Goal: Check status: Check status

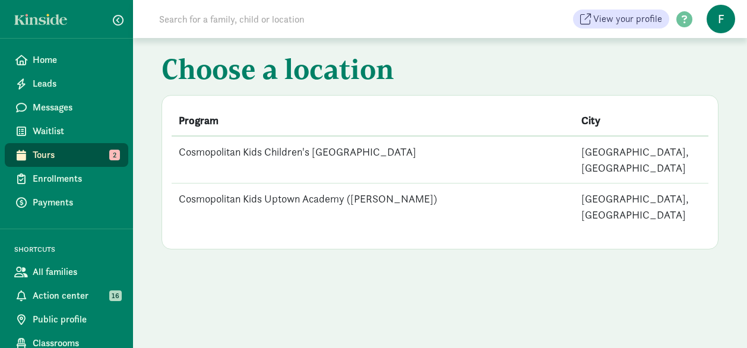
click at [381, 149] on td "Cosmopolitan Kids Children's [GEOGRAPHIC_DATA]" at bounding box center [373, 160] width 403 height 48
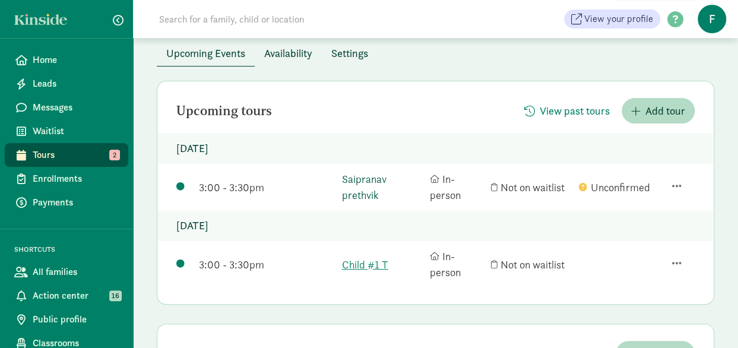
scroll to position [93, 0]
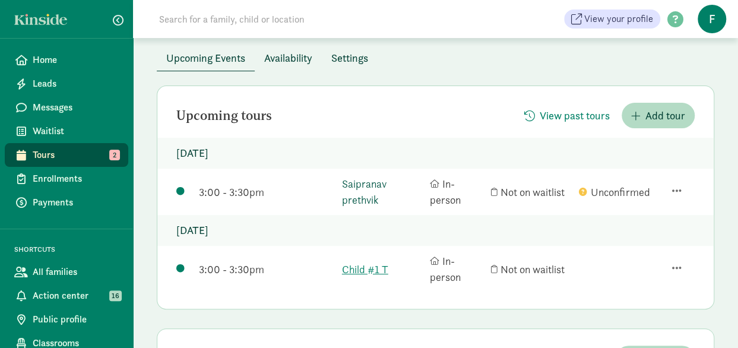
click at [368, 192] on link "Saipranav prethvik" at bounding box center [383, 192] width 83 height 32
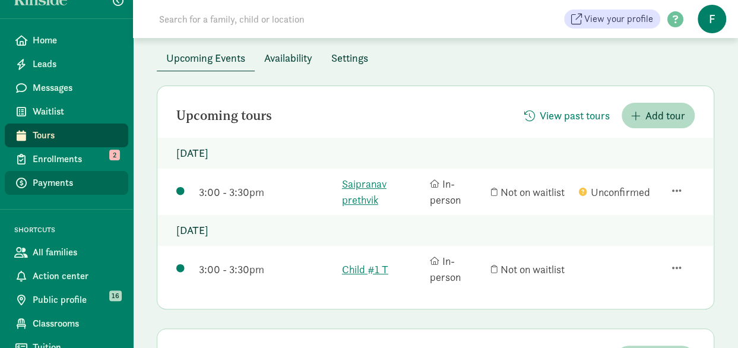
scroll to position [31, 0]
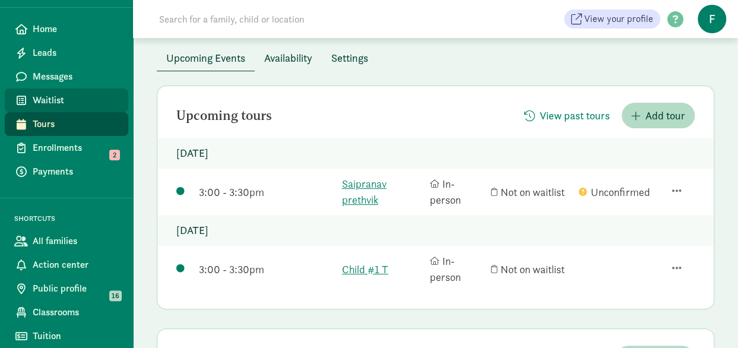
click at [80, 105] on span "Waitlist" at bounding box center [76, 100] width 86 height 14
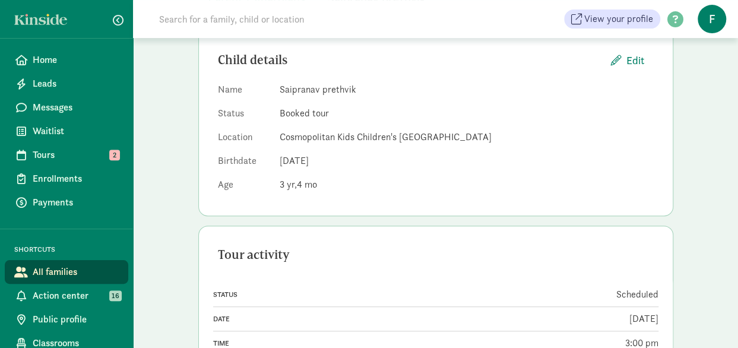
scroll to position [144, 0]
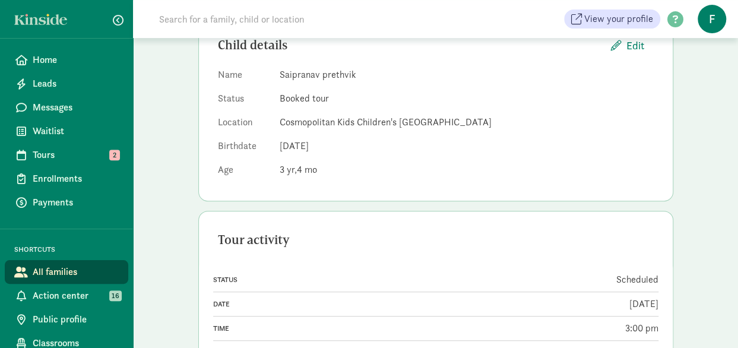
click at [638, 346] on link "View" at bounding box center [648, 352] width 20 height 12
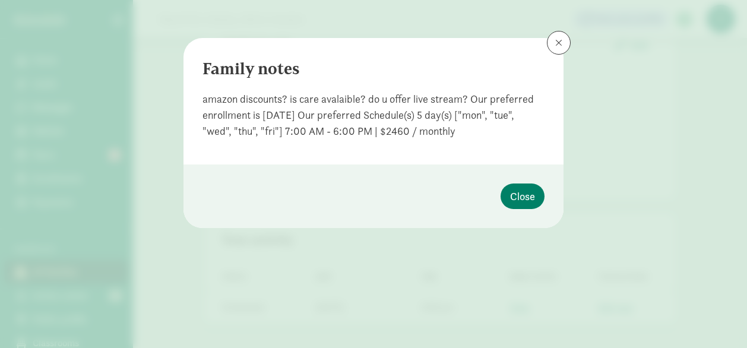
click at [96, 139] on div "Family notes amazon discounts? is care avalaible? do u offer live stream? Our p…" at bounding box center [373, 174] width 747 height 348
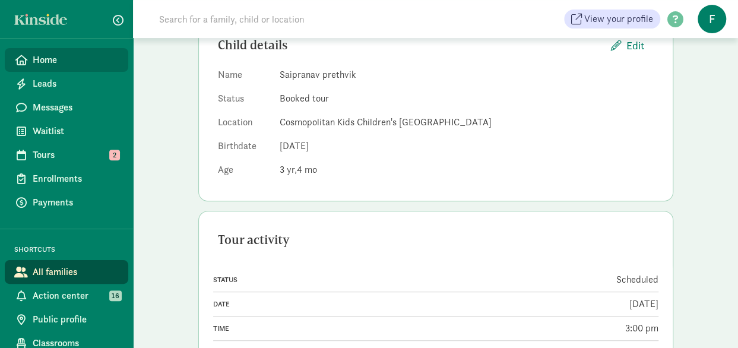
click at [27, 49] on link "Home" at bounding box center [67, 60] width 124 height 24
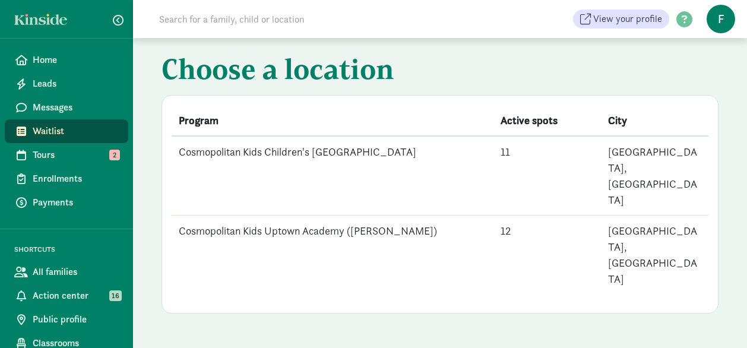
click at [303, 145] on td "Cosmopolitan Kids Children's [GEOGRAPHIC_DATA]" at bounding box center [333, 176] width 322 height 80
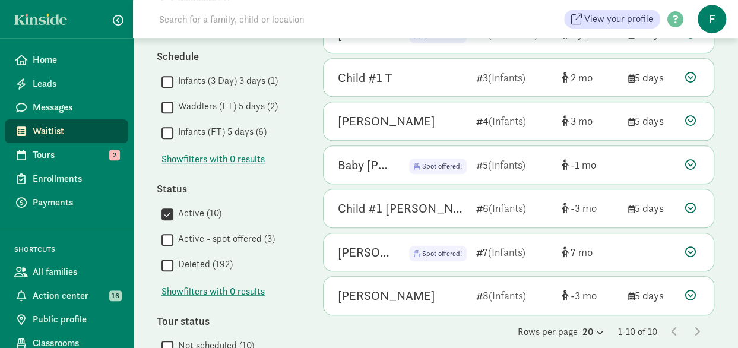
scroll to position [356, 0]
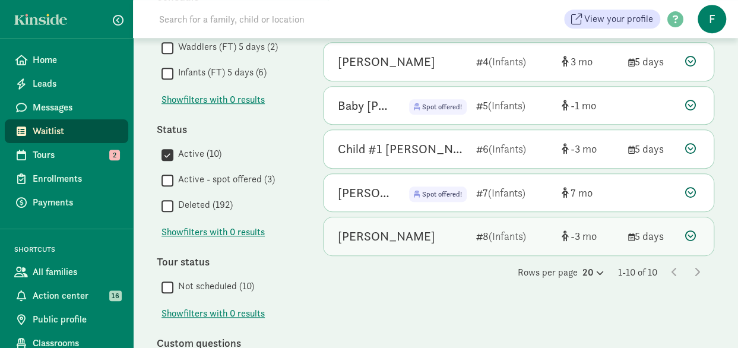
click at [455, 230] on div "[PERSON_NAME]" at bounding box center [402, 236] width 129 height 19
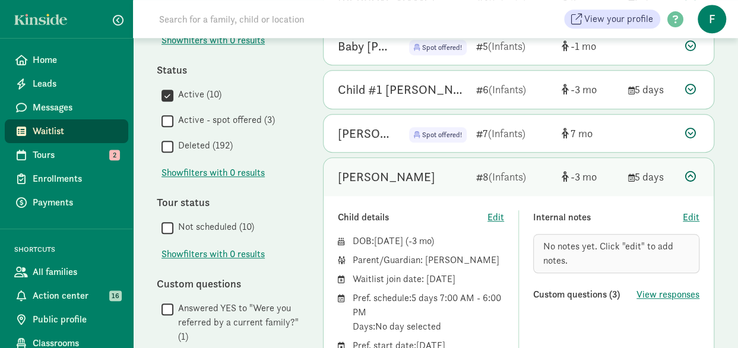
scroll to position [475, 0]
